Goal: Transaction & Acquisition: Purchase product/service

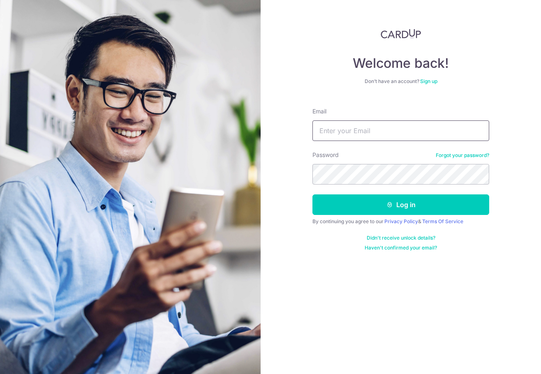
click at [381, 137] on input "Email" at bounding box center [401, 131] width 177 height 21
click at [385, 131] on input "Email" at bounding box center [401, 131] width 177 height 21
type input "ykei.chan@gmail.com"
click at [313, 195] on button "Log in" at bounding box center [401, 205] width 177 height 21
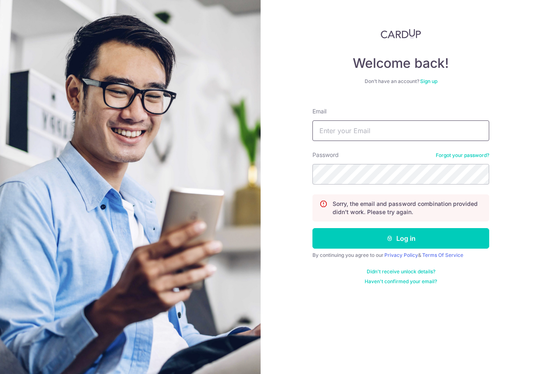
click at [385, 131] on input "Email" at bounding box center [401, 131] width 177 height 21
type input "ykei.chan@gmail.com"
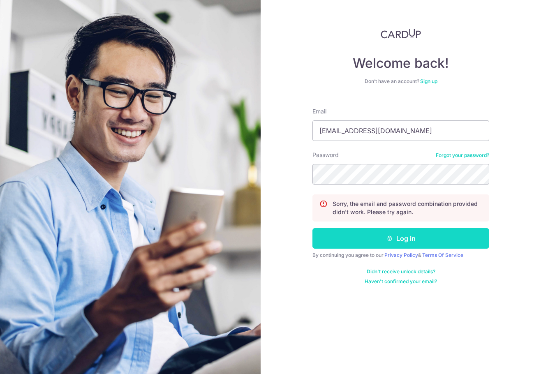
click at [423, 240] on button "Log in" at bounding box center [401, 238] width 177 height 21
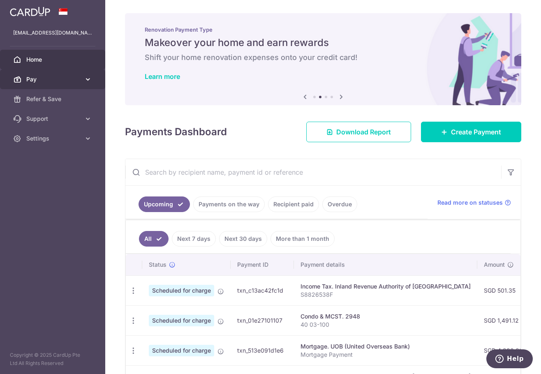
click at [64, 80] on span "Pay" at bounding box center [53, 79] width 54 height 8
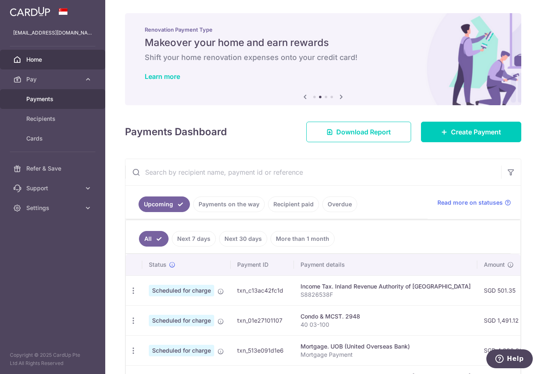
click at [66, 99] on span "Payments" at bounding box center [53, 99] width 54 height 8
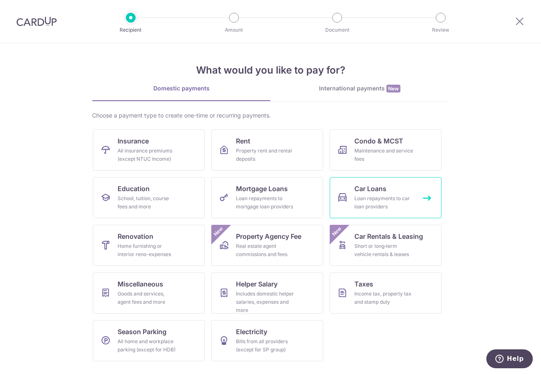
click at [373, 197] on div "Loan repayments to car loan providers" at bounding box center [384, 203] width 59 height 16
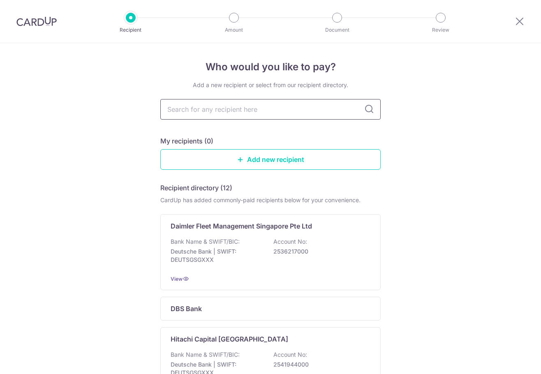
click at [287, 114] on input "text" at bounding box center [270, 109] width 221 height 21
type input "united overseas"
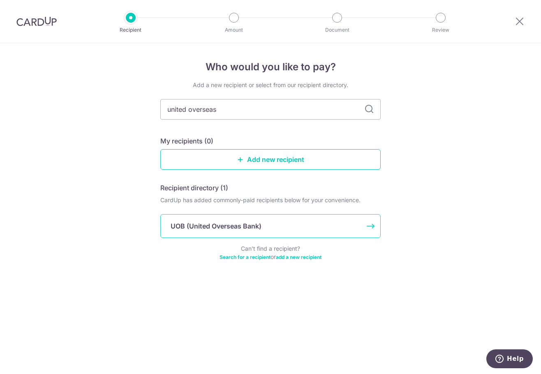
type input "united overseas"
click at [171, 221] on p "UOB (United Overseas Bank)" at bounding box center [216, 226] width 91 height 10
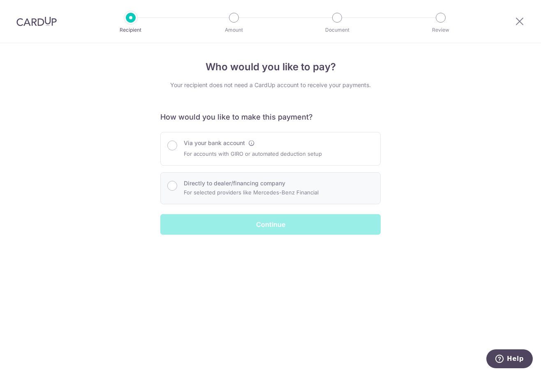
click at [228, 190] on p "For selected providers like Mercedes-Benz Financial" at bounding box center [251, 193] width 135 height 10
radio input "true"
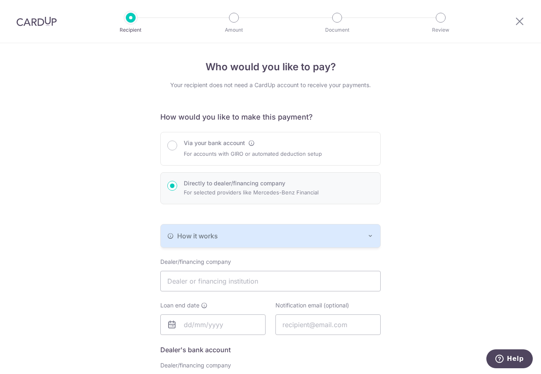
scroll to position [123, 0]
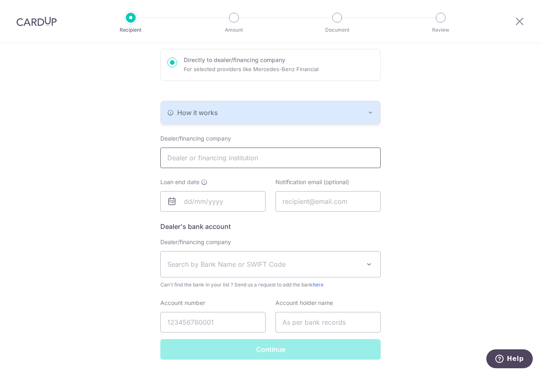
click at [232, 160] on input "text" at bounding box center [270, 158] width 221 height 21
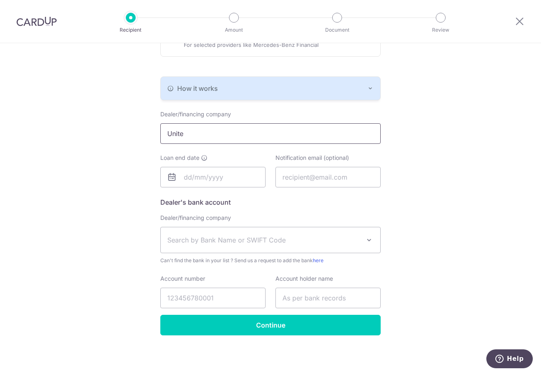
type input "Unite"
click at [397, 137] on div "Who would you like to pay? Your recipient does not need a CardUp account to rec…" at bounding box center [270, 134] width 541 height 479
drag, startPoint x: 215, startPoint y: 130, endPoint x: 89, endPoint y: 119, distance: 126.4
click at [55, 118] on div "Who would you like to pay? Your recipient does not need a CardUp account to rec…" at bounding box center [270, 134] width 541 height 479
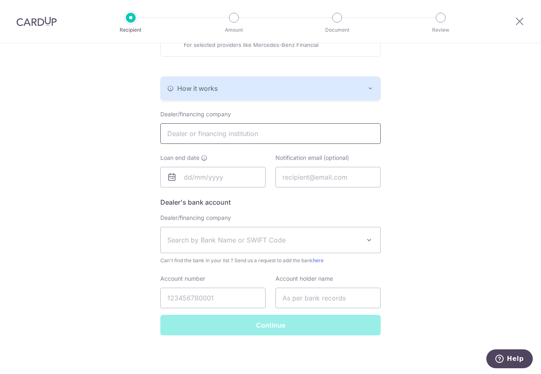
scroll to position [0, 0]
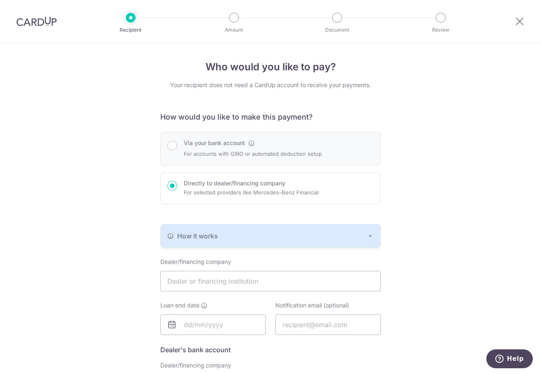
click at [225, 147] on label "Via your bank account" at bounding box center [214, 143] width 61 height 8
click at [177, 147] on input "Via your bank account" at bounding box center [172, 146] width 10 height 10
radio input "true"
